Goal: Information Seeking & Learning: Understand process/instructions

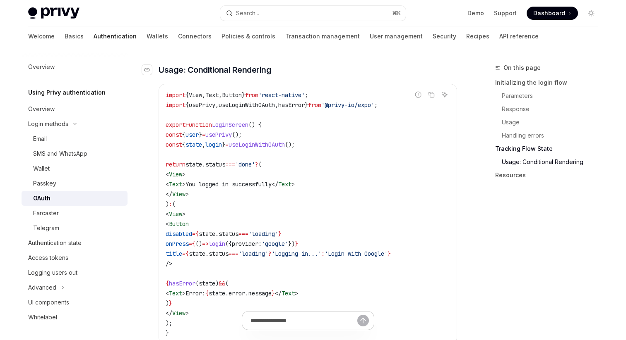
click at [411, 64] on h3 "​ Usage: Conditional Rendering" at bounding box center [307, 70] width 298 height 12
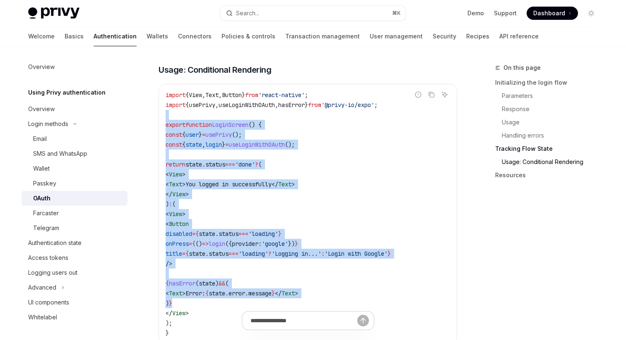
drag, startPoint x: 320, startPoint y: 102, endPoint x: 288, endPoint y: 291, distance: 192.1
click at [288, 290] on code "import { View , Text , Button } from 'react-native' ; import { usePrivy , useLo…" at bounding box center [307, 214] width 284 height 248
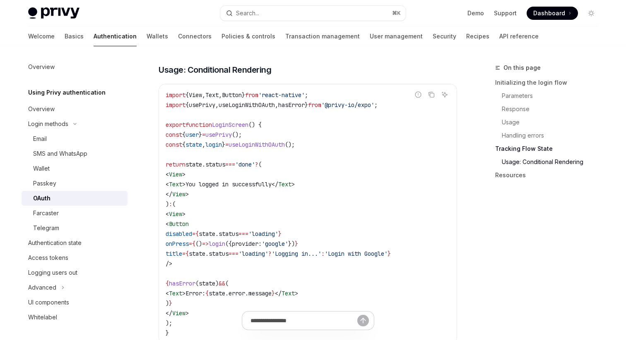
click at [288, 291] on code "import { View , Text , Button } from 'react-native' ; import { usePrivy , useLo…" at bounding box center [307, 214] width 284 height 248
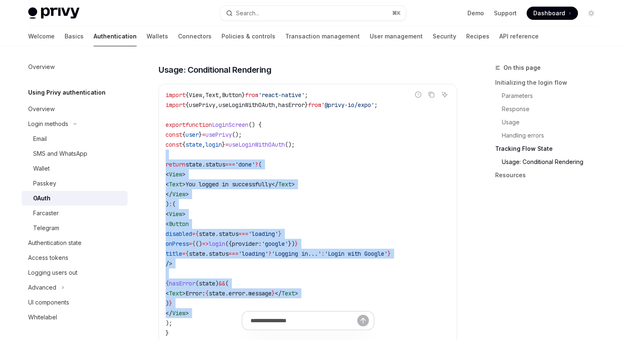
drag, startPoint x: 288, startPoint y: 291, endPoint x: 309, endPoint y: 138, distance: 155.0
click at [309, 138] on code "import { View , Text , Button } from 'react-native' ; import { usePrivy , useLo…" at bounding box center [307, 214] width 284 height 248
click at [310, 138] on code "import { View , Text , Button } from 'react-native' ; import { usePrivy , useLo…" at bounding box center [307, 214] width 284 height 248
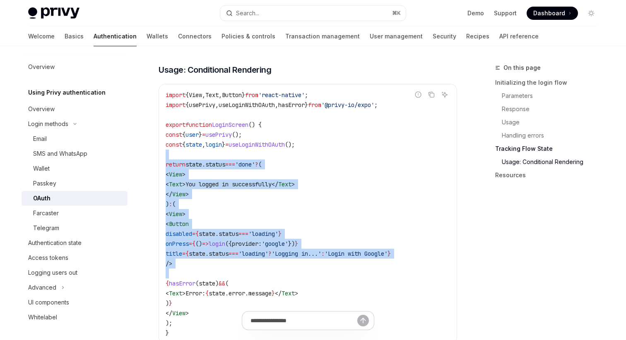
drag, startPoint x: 310, startPoint y: 138, endPoint x: 268, endPoint y: 259, distance: 128.0
click at [268, 259] on code "import { View , Text , Button } from 'react-native' ; import { usePrivy , useLo…" at bounding box center [307, 214] width 284 height 248
drag, startPoint x: 268, startPoint y: 259, endPoint x: 329, endPoint y: 132, distance: 140.6
click at [329, 132] on code "import { View , Text , Button } from 'react-native' ; import { usePrivy , useLo…" at bounding box center [307, 214] width 284 height 248
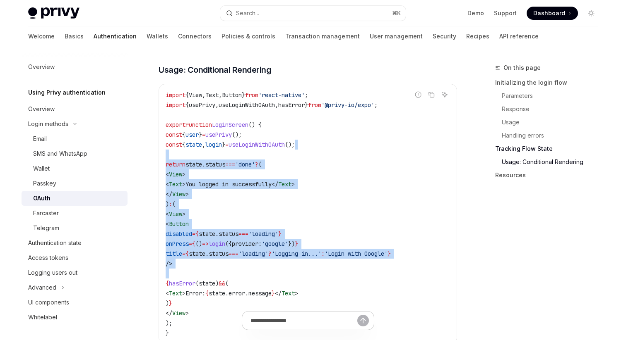
click at [329, 132] on code "import { View , Text , Button } from 'react-native' ; import { usePrivy , useLo…" at bounding box center [307, 214] width 284 height 248
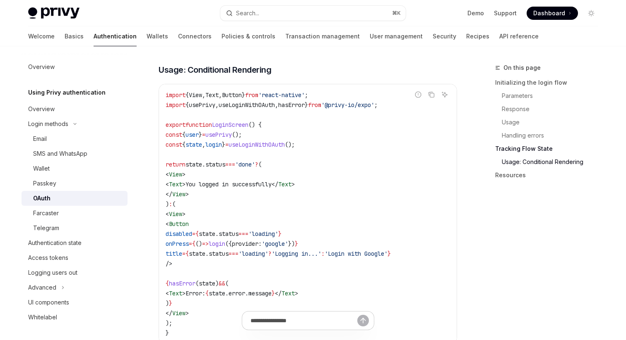
click at [323, 152] on code "import { View , Text , Button } from 'react-native' ; import { usePrivy , useLo…" at bounding box center [307, 214] width 284 height 248
click at [338, 191] on code "import { View , Text , Button } from 'react-native' ; import { usePrivy , useLo…" at bounding box center [307, 214] width 284 height 248
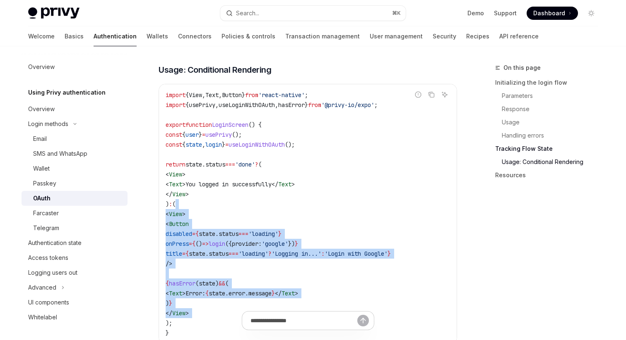
drag, startPoint x: 338, startPoint y: 191, endPoint x: 313, endPoint y: 297, distance: 108.9
click at [313, 297] on code "import { View , Text , Button } from 'react-native' ; import { usePrivy , useLo…" at bounding box center [307, 214] width 284 height 248
